Goal: Transaction & Acquisition: Purchase product/service

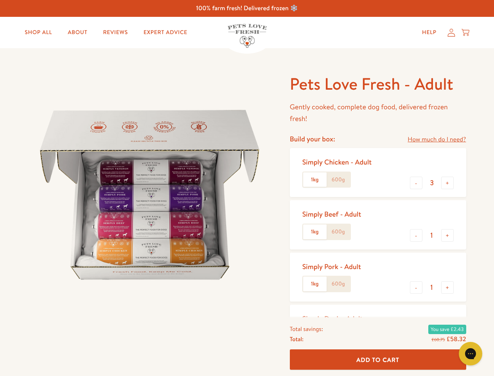
click at [247, 188] on img at bounding box center [149, 194] width 243 height 243
click at [437, 139] on link "How much do I need?" at bounding box center [437, 139] width 58 height 11
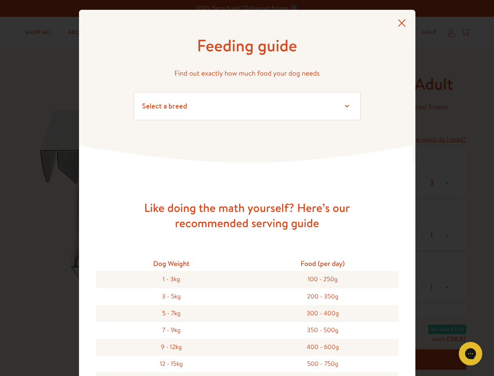
click at [417, 183] on div "Feeding guide Find out exactly how much food your dog needs Select a breed Affe…" at bounding box center [247, 188] width 494 height 376
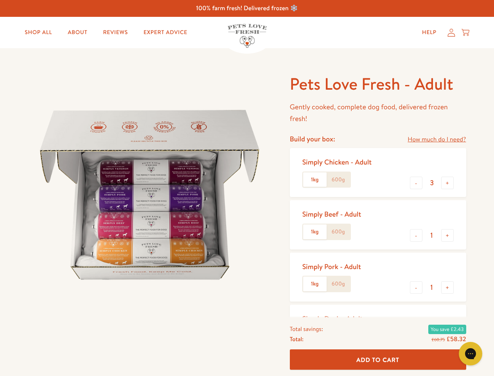
click at [448, 183] on button "+" at bounding box center [448, 183] width 13 height 13
type input "4"
click at [417, 235] on button "-" at bounding box center [416, 235] width 13 height 13
click at [448, 235] on button "+" at bounding box center [448, 235] width 13 height 13
type input "1"
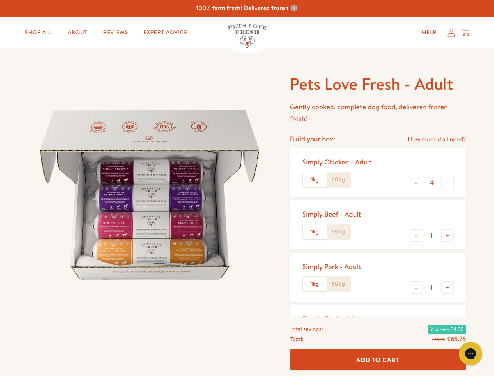
click at [417, 287] on button "-" at bounding box center [416, 287] width 13 height 13
click at [448, 287] on button "+" at bounding box center [448, 287] width 13 height 13
type input "1"
